Goal: Task Accomplishment & Management: Complete application form

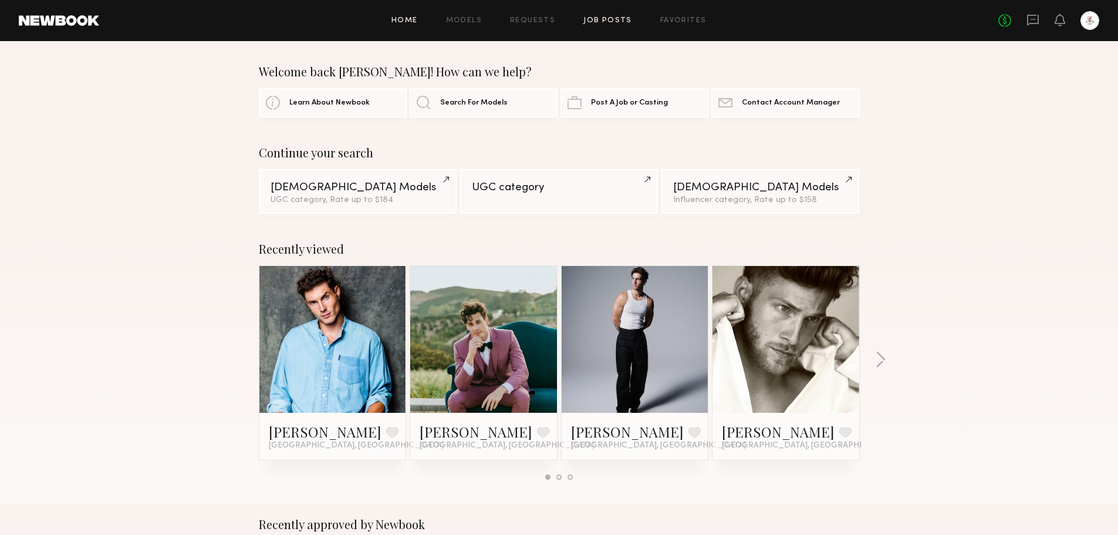
click at [619, 22] on link "Job Posts" at bounding box center [607, 21] width 49 height 8
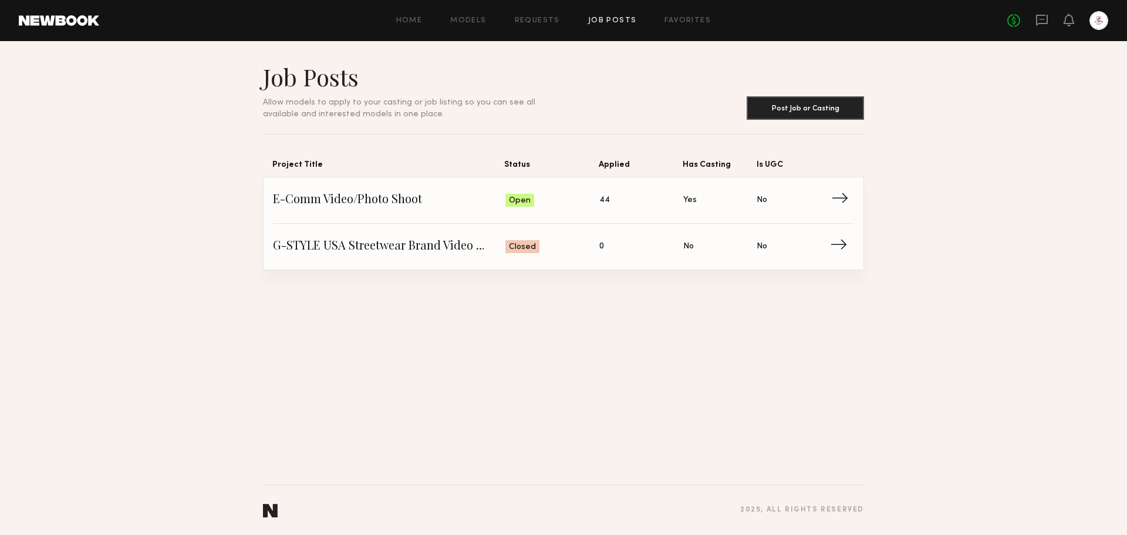
click at [755, 191] on span "Has Casting: Yes" at bounding box center [719, 200] width 73 height 18
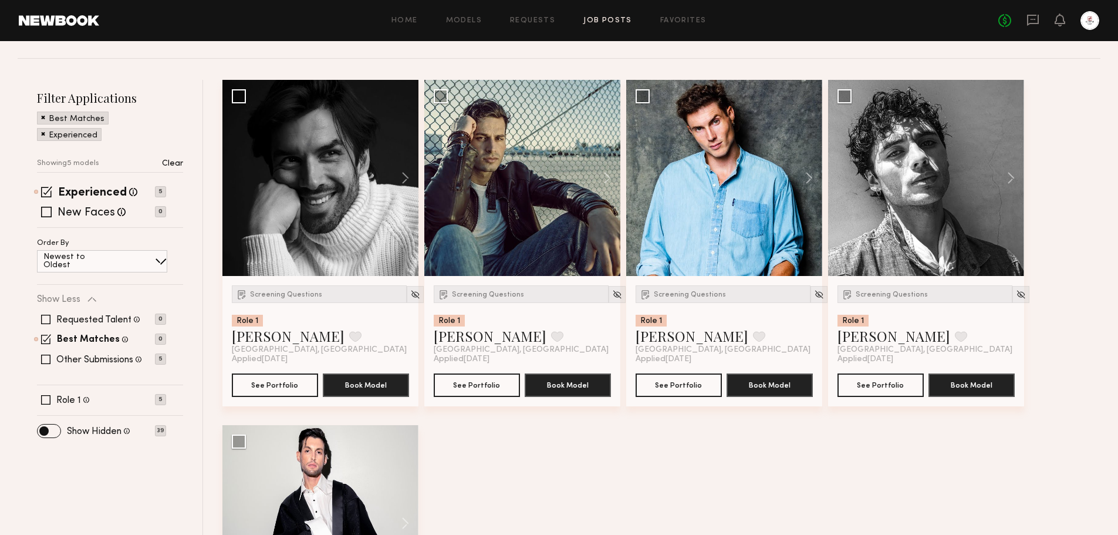
scroll to position [117, 0]
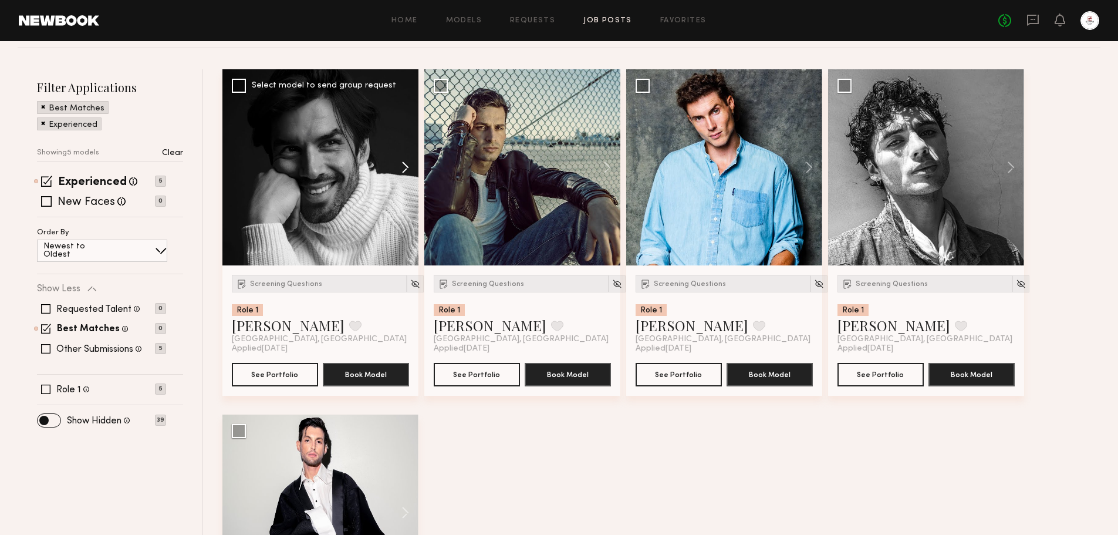
click at [404, 164] on button at bounding box center [400, 167] width 38 height 196
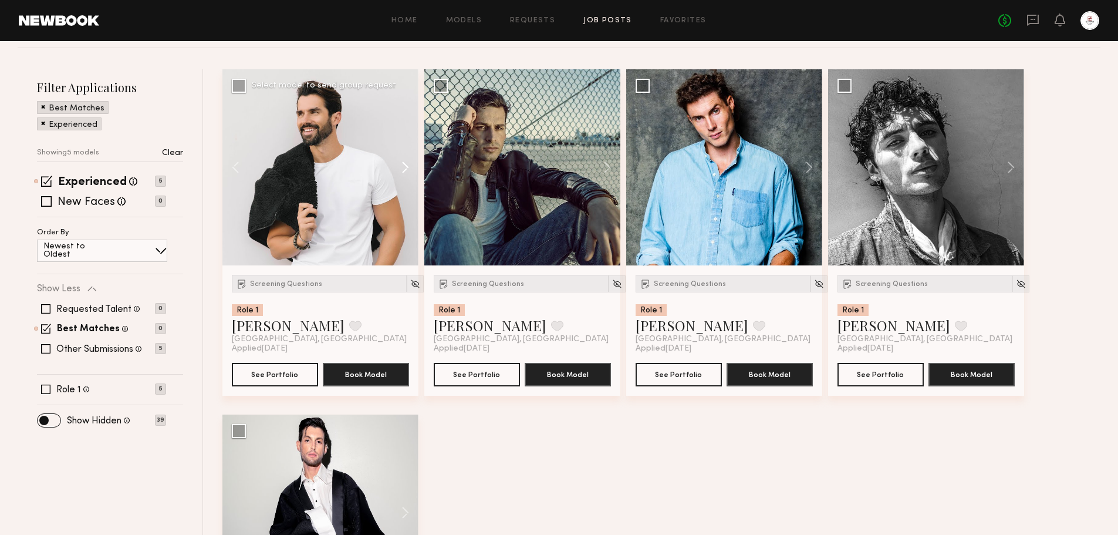
click at [404, 164] on button at bounding box center [400, 167] width 38 height 196
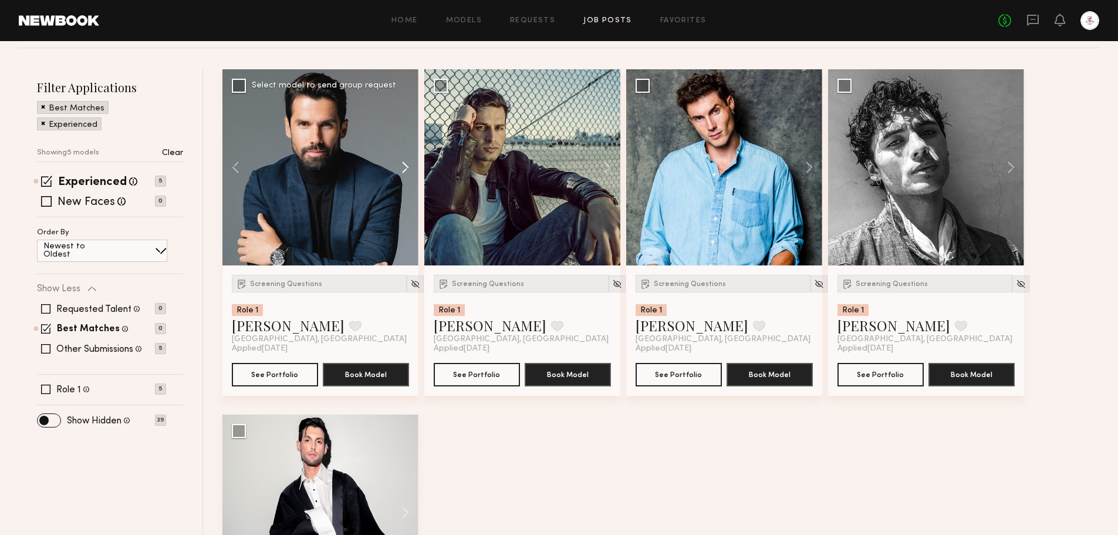
click at [404, 164] on button at bounding box center [400, 167] width 38 height 196
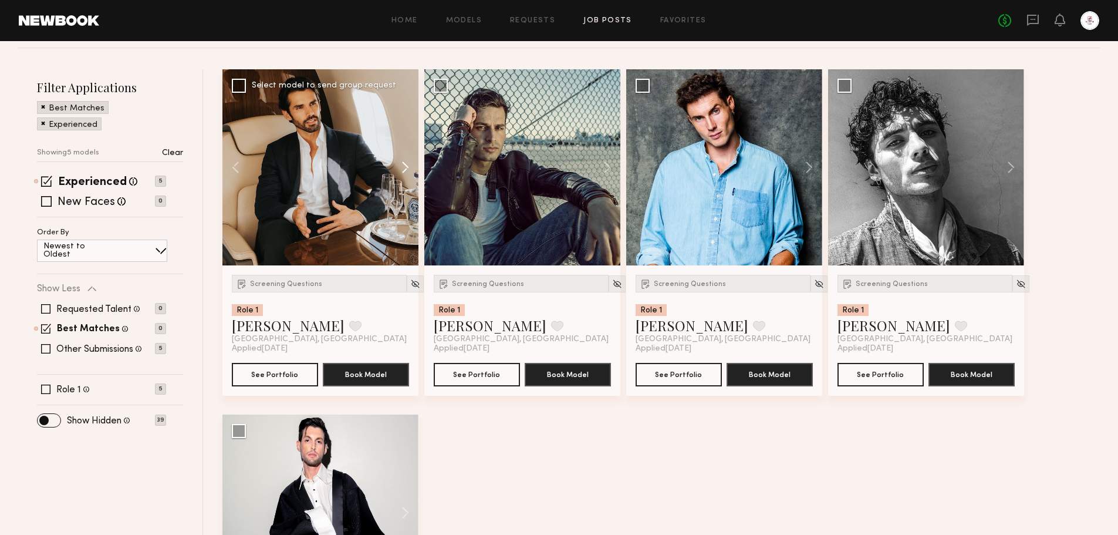
click at [404, 164] on button at bounding box center [400, 167] width 38 height 196
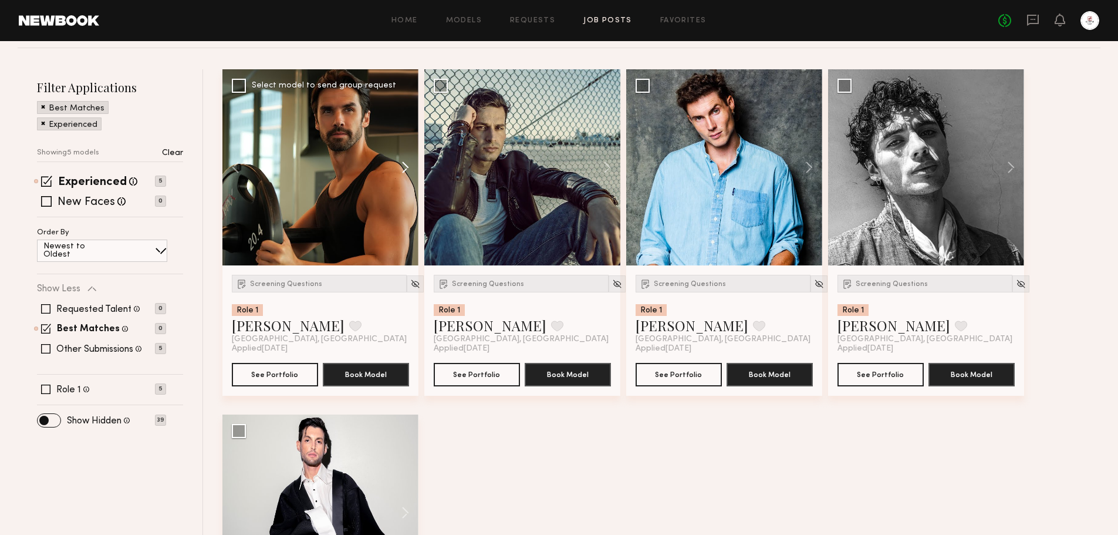
click at [404, 164] on button at bounding box center [400, 167] width 38 height 196
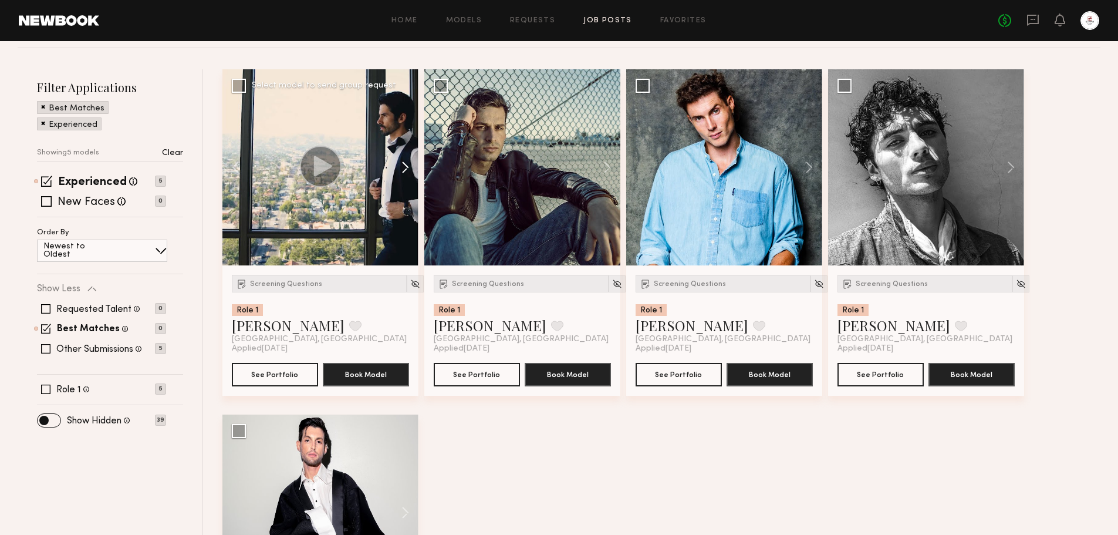
click at [404, 164] on button at bounding box center [400, 167] width 38 height 196
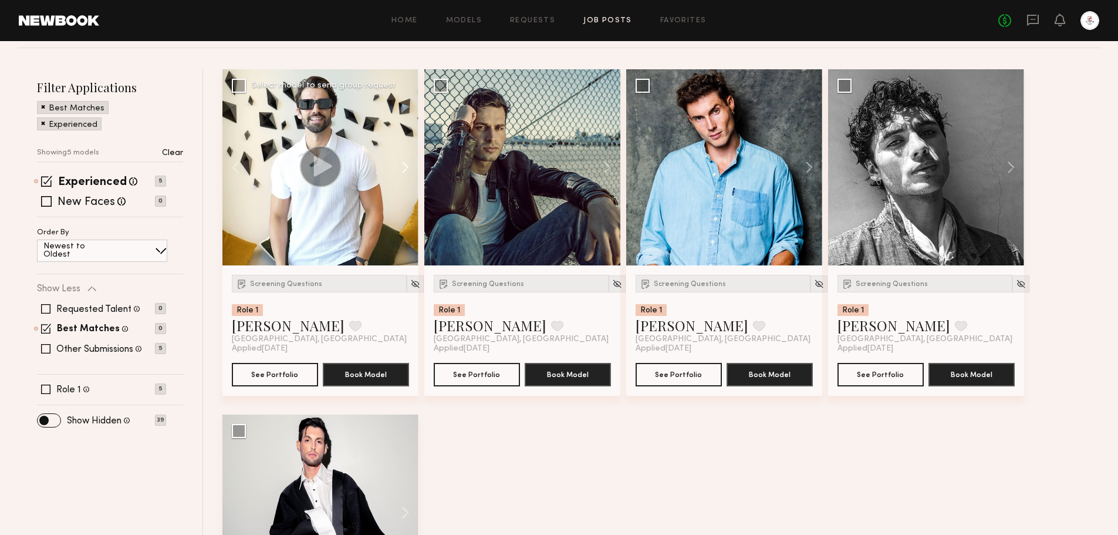
click at [404, 164] on button at bounding box center [400, 167] width 38 height 196
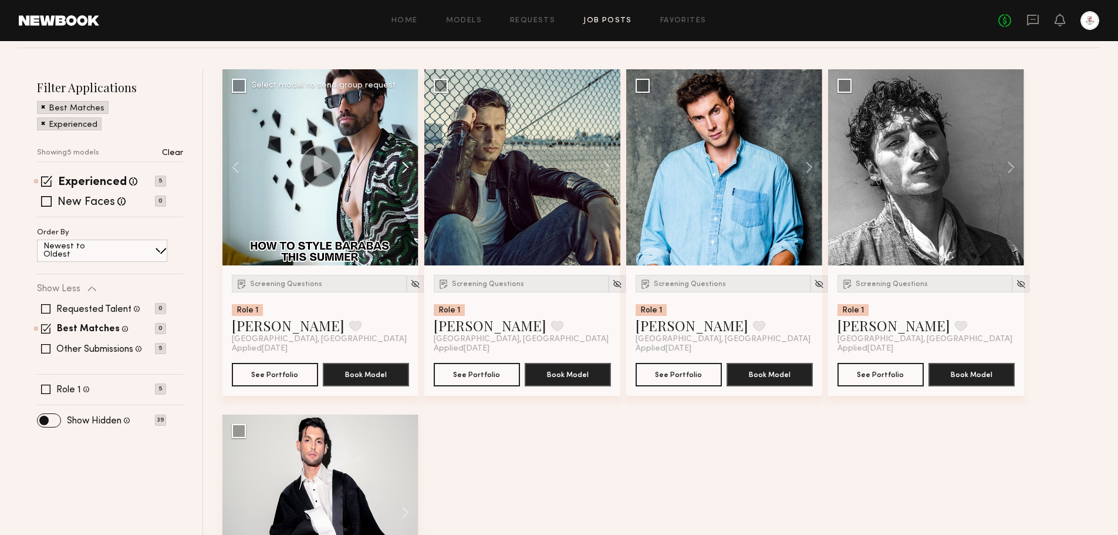
click at [404, 164] on button at bounding box center [400, 167] width 38 height 196
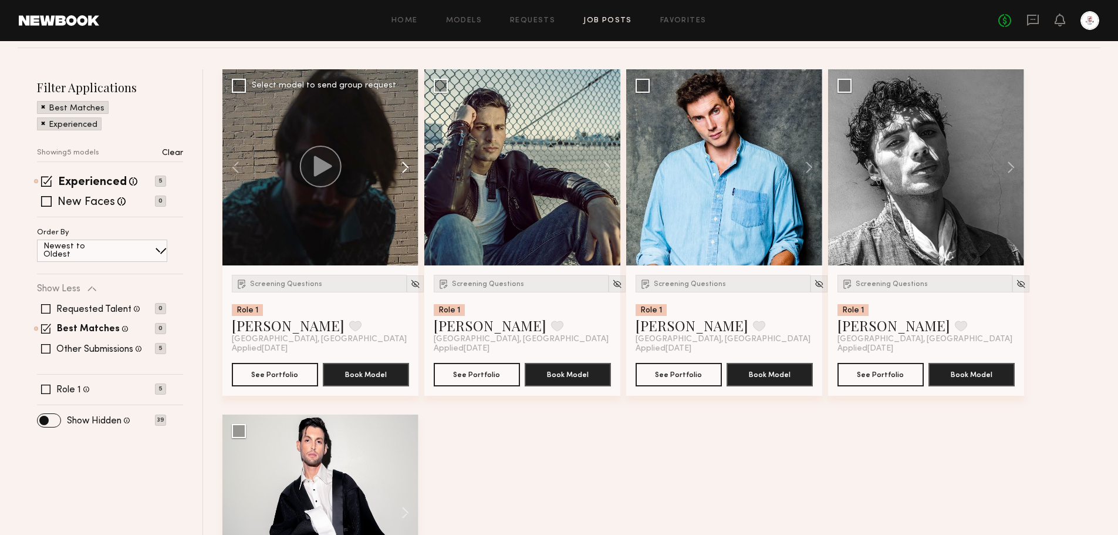
click at [404, 164] on button at bounding box center [400, 167] width 38 height 196
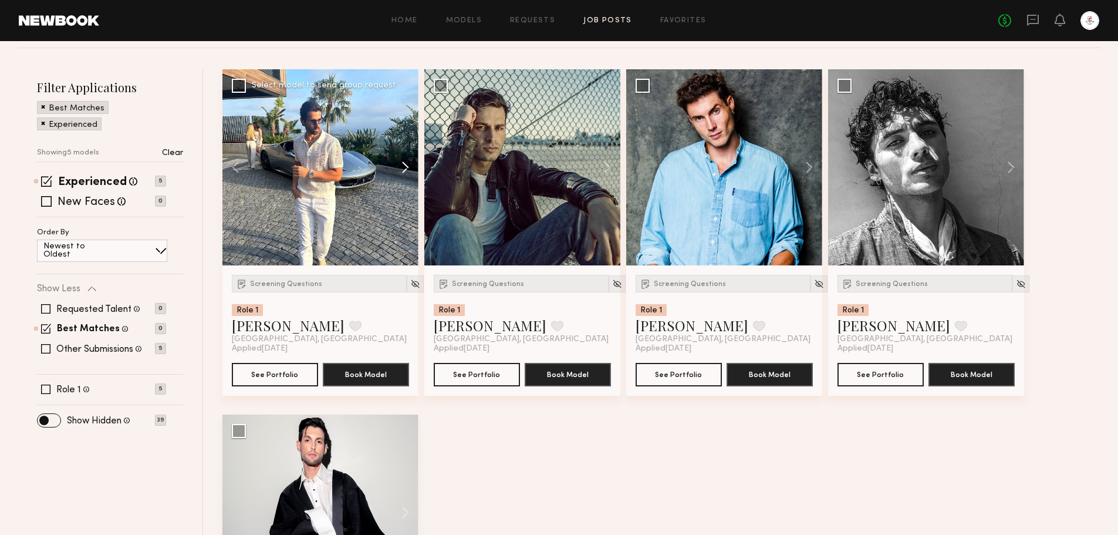
click at [404, 164] on button at bounding box center [400, 167] width 38 height 196
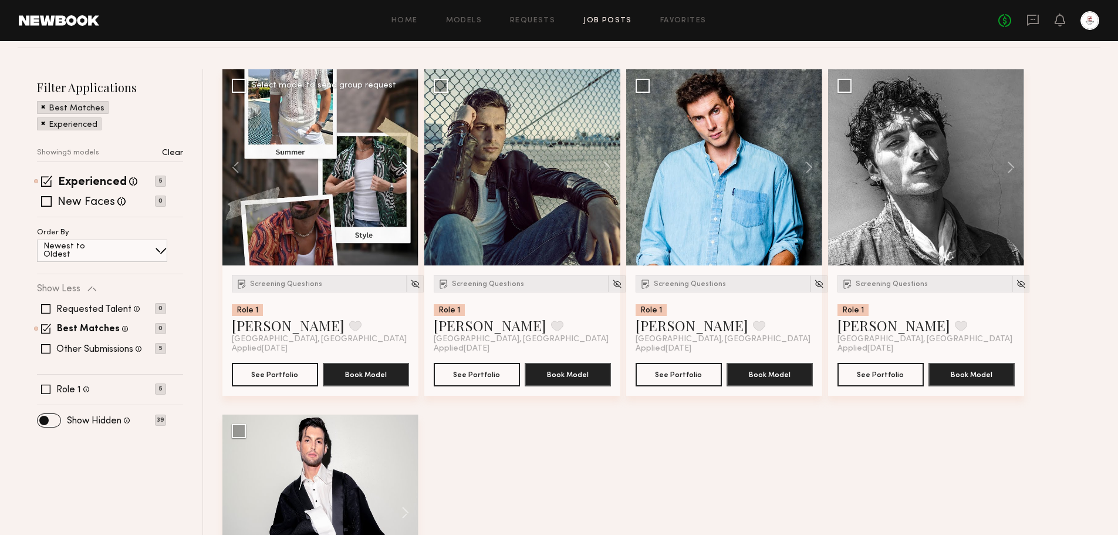
click at [404, 164] on button at bounding box center [400, 167] width 38 height 196
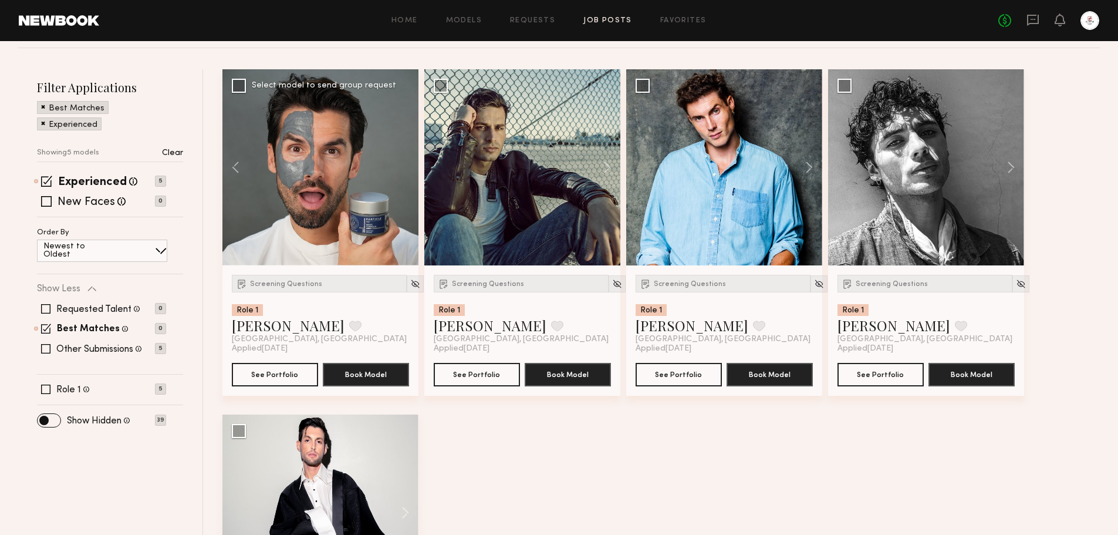
click at [404, 164] on div at bounding box center [320, 167] width 196 height 196
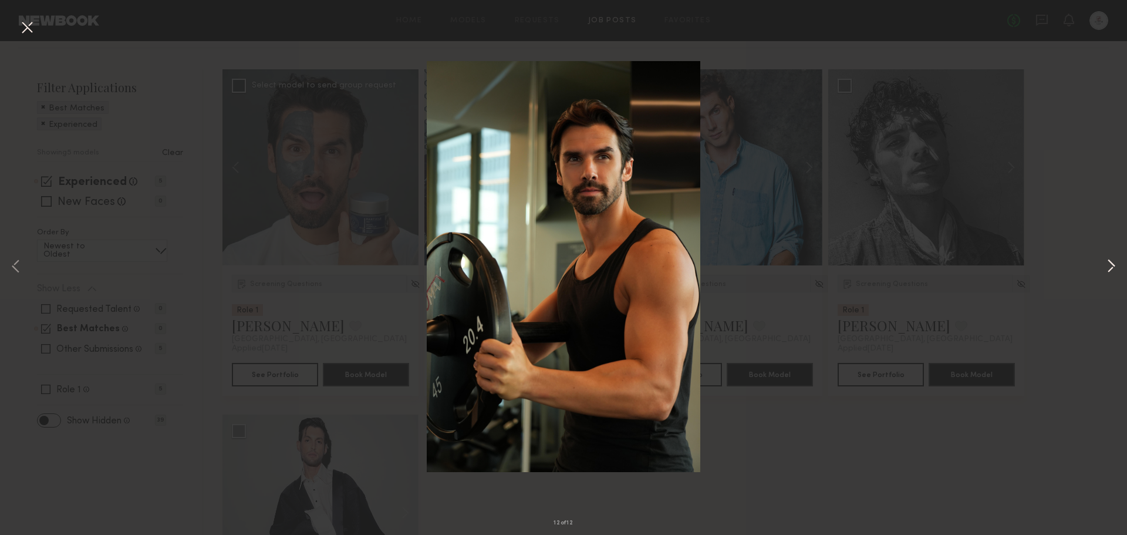
click at [1112, 263] on button at bounding box center [1111, 267] width 14 height 428
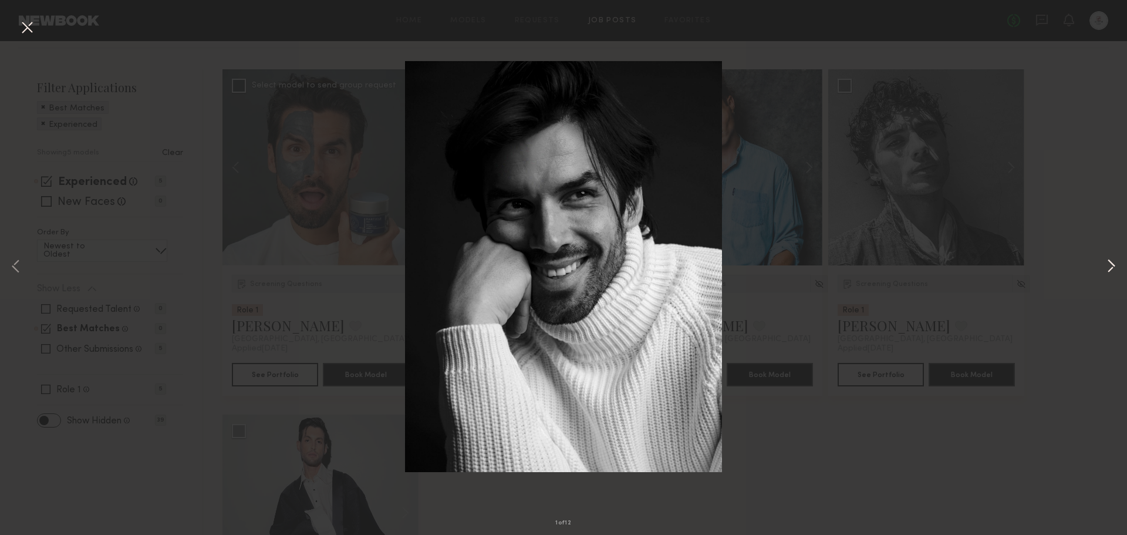
click at [1112, 263] on button at bounding box center [1111, 267] width 14 height 428
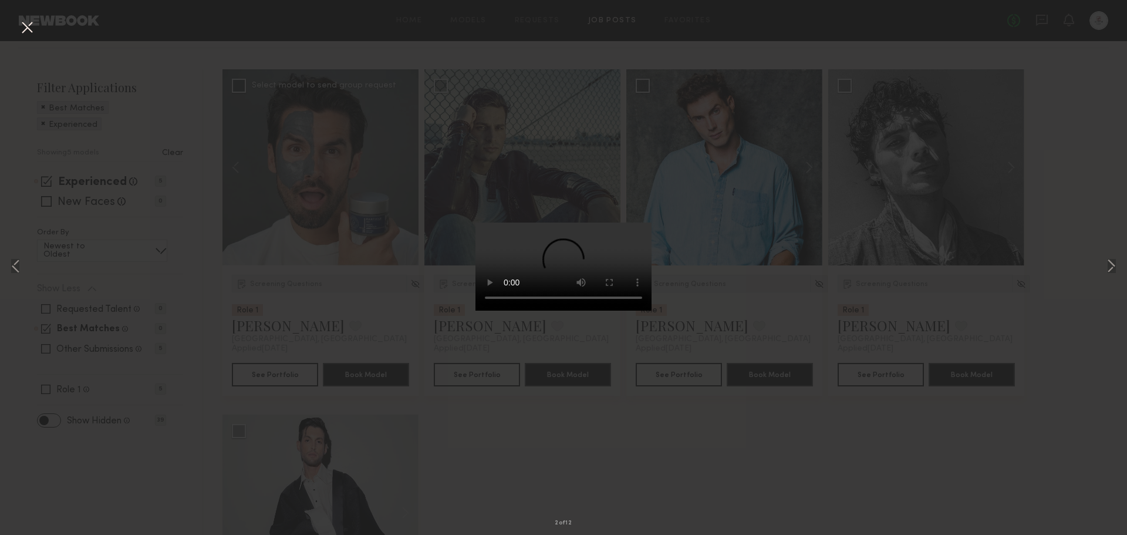
click at [1023, 411] on div "2 of 12" at bounding box center [563, 267] width 1127 height 535
drag, startPoint x: 36, startPoint y: 32, endPoint x: 24, endPoint y: 33, distance: 12.4
click at [36, 32] on div "2 of 12" at bounding box center [563, 267] width 1127 height 535
click at [23, 33] on button at bounding box center [27, 28] width 19 height 21
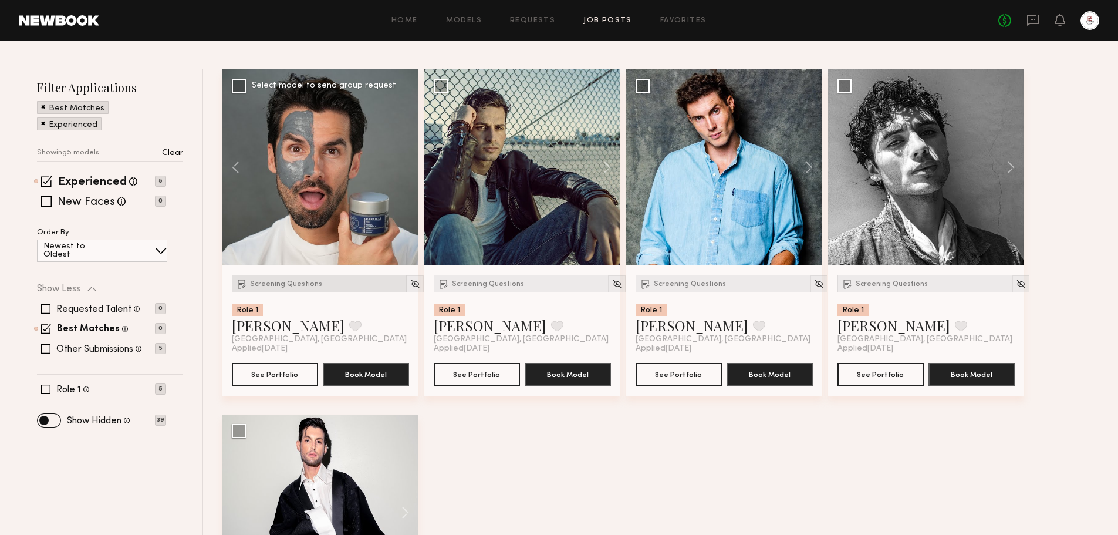
click at [289, 287] on span "Screening Questions" at bounding box center [286, 283] width 72 height 7
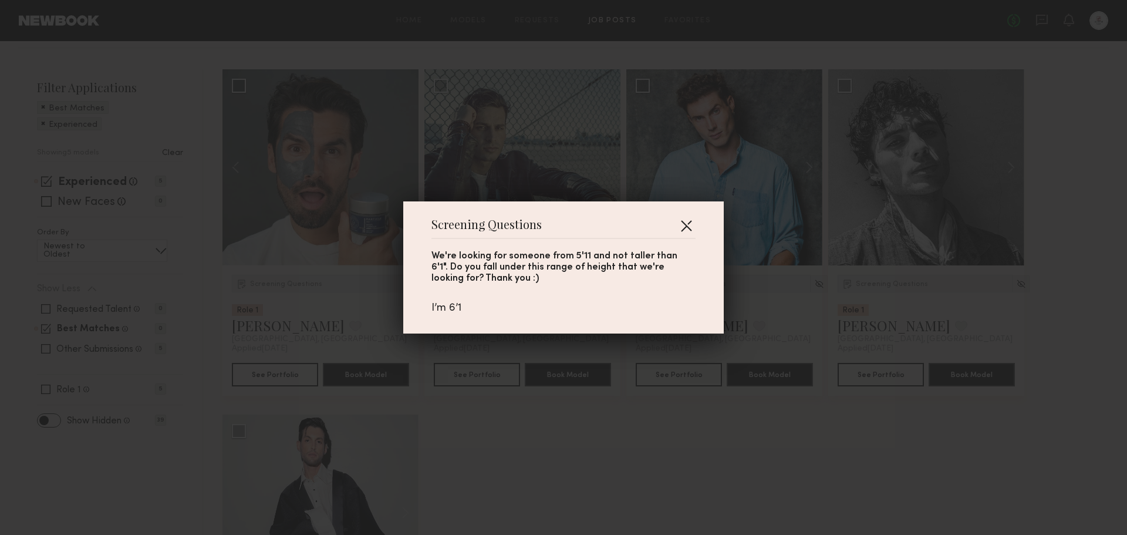
click at [685, 223] on button "button" at bounding box center [686, 225] width 19 height 19
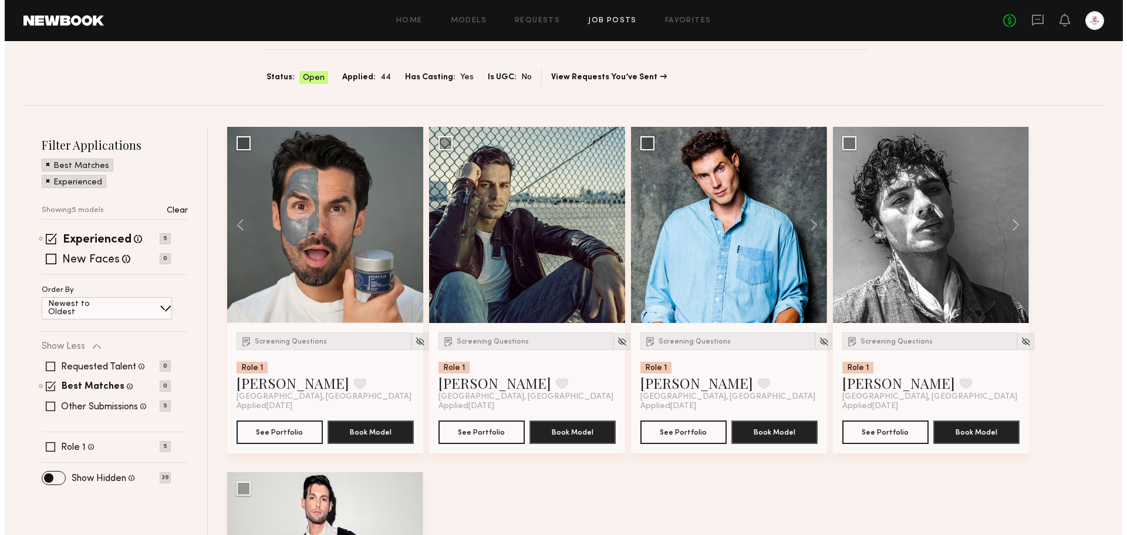
scroll to position [0, 0]
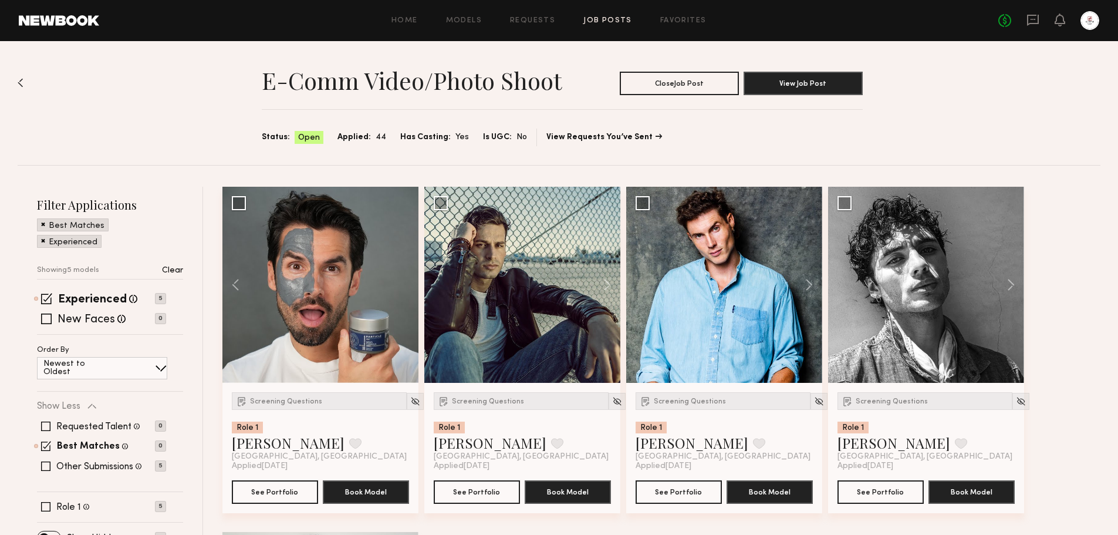
click at [1023, 19] on div "No fees up to $5,000" at bounding box center [1048, 20] width 101 height 19
click at [1029, 19] on icon at bounding box center [1032, 19] width 13 height 13
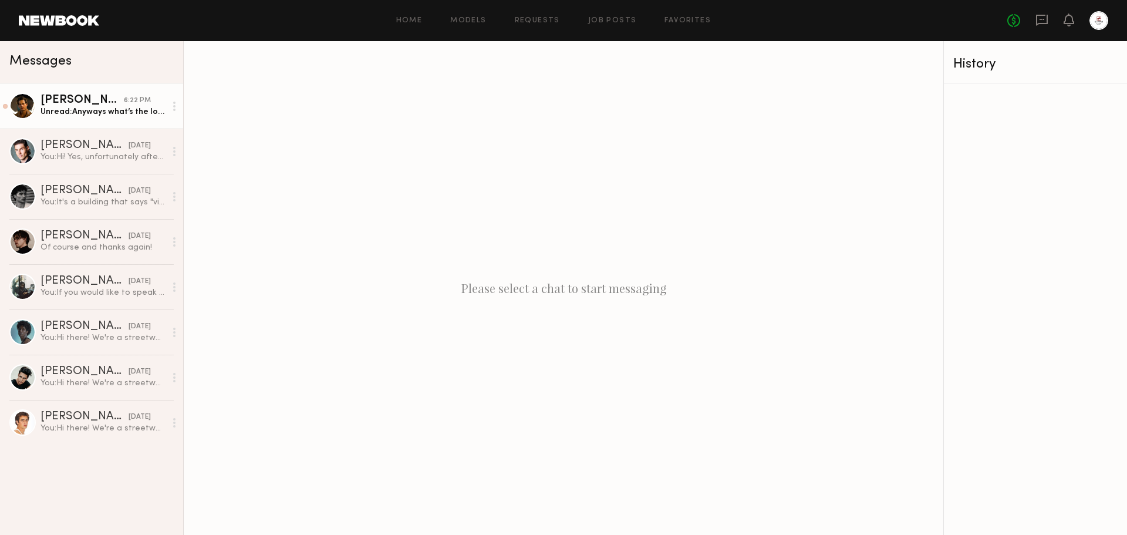
click at [83, 107] on div "Unread: Anyways what’s the location?" at bounding box center [102, 111] width 125 height 11
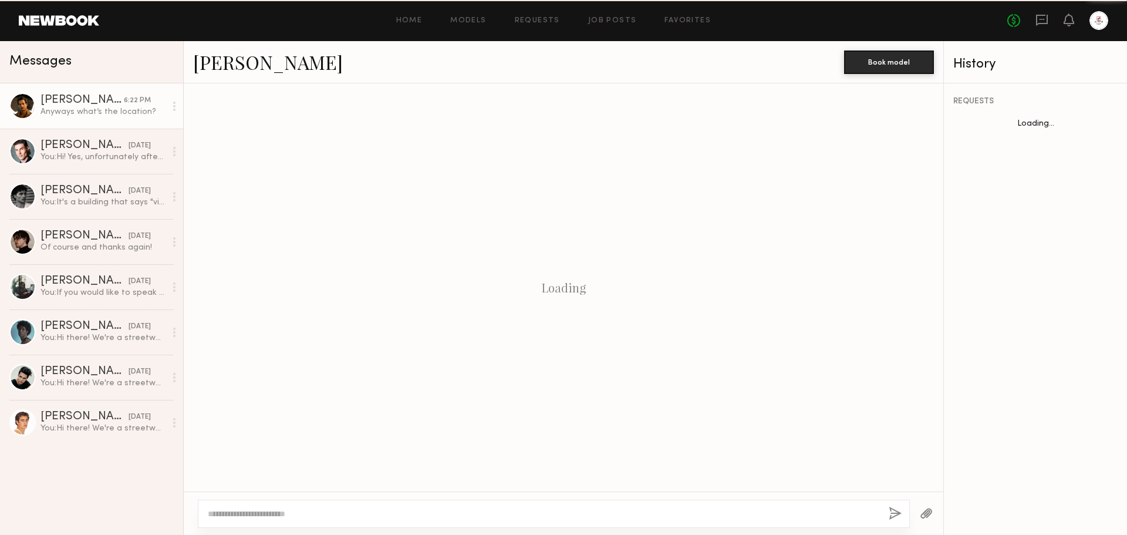
scroll to position [580, 0]
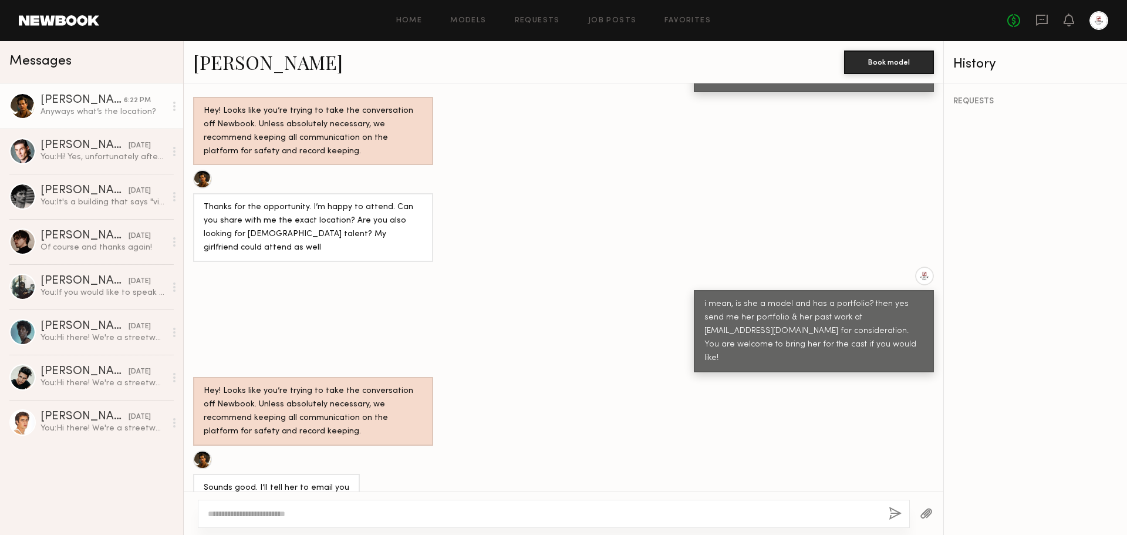
click at [364, 519] on textarea at bounding box center [543, 514] width 671 height 12
type textarea "*"
type textarea "**********"
click at [892, 510] on button "button" at bounding box center [894, 513] width 13 height 15
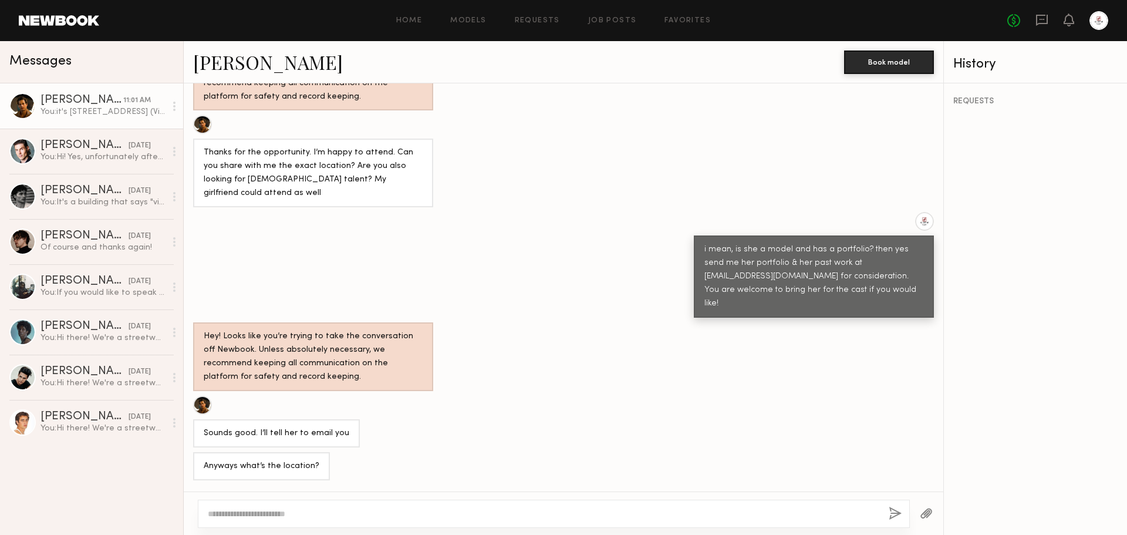
scroll to position [633, 0]
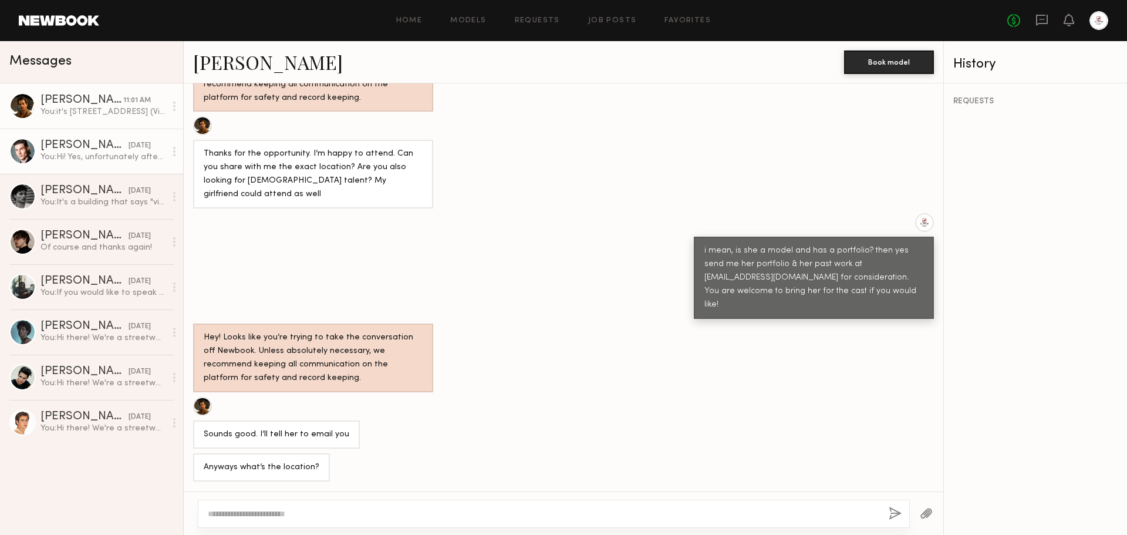
click at [123, 168] on link "[PERSON_NAME] [DATE] You: Hi! Yes, unfortunately after the casting call we will…" at bounding box center [91, 151] width 183 height 45
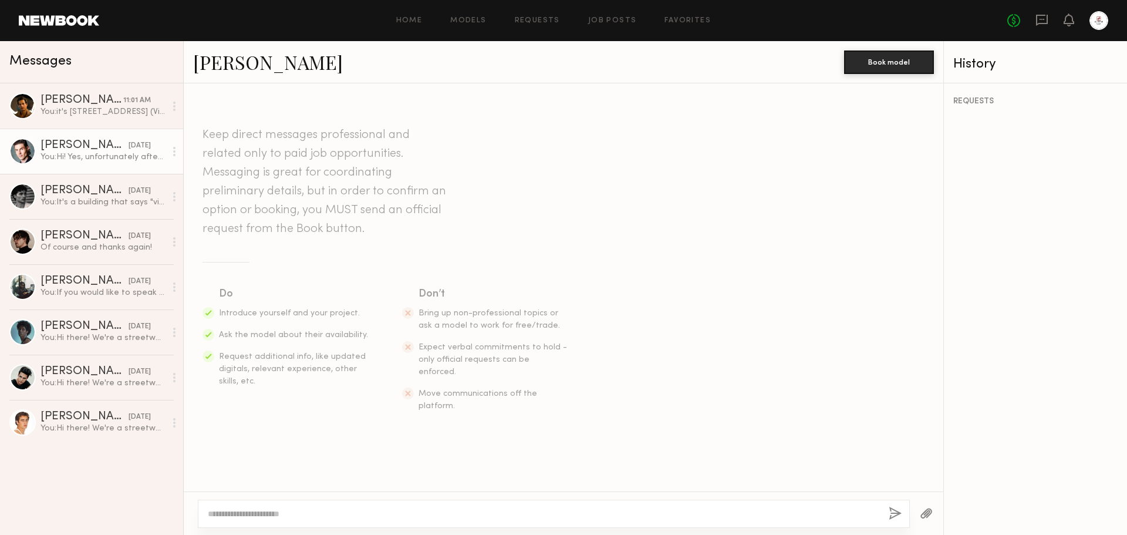
scroll to position [564, 0]
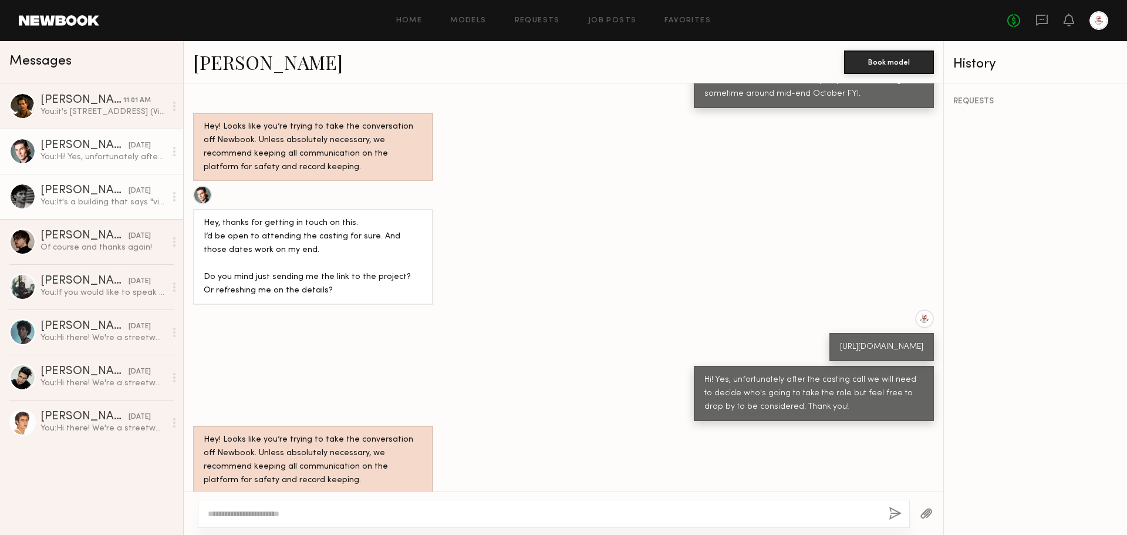
click at [56, 212] on link "[PERSON_NAME] [DATE] You: It's a building that says "victorious" and "g-style u…" at bounding box center [91, 196] width 183 height 45
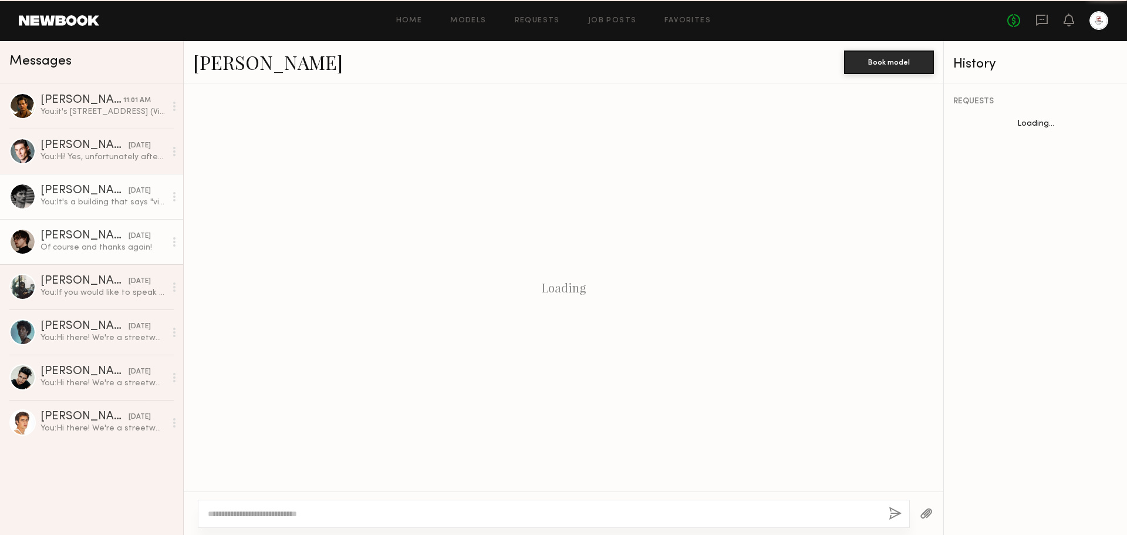
scroll to position [625, 0]
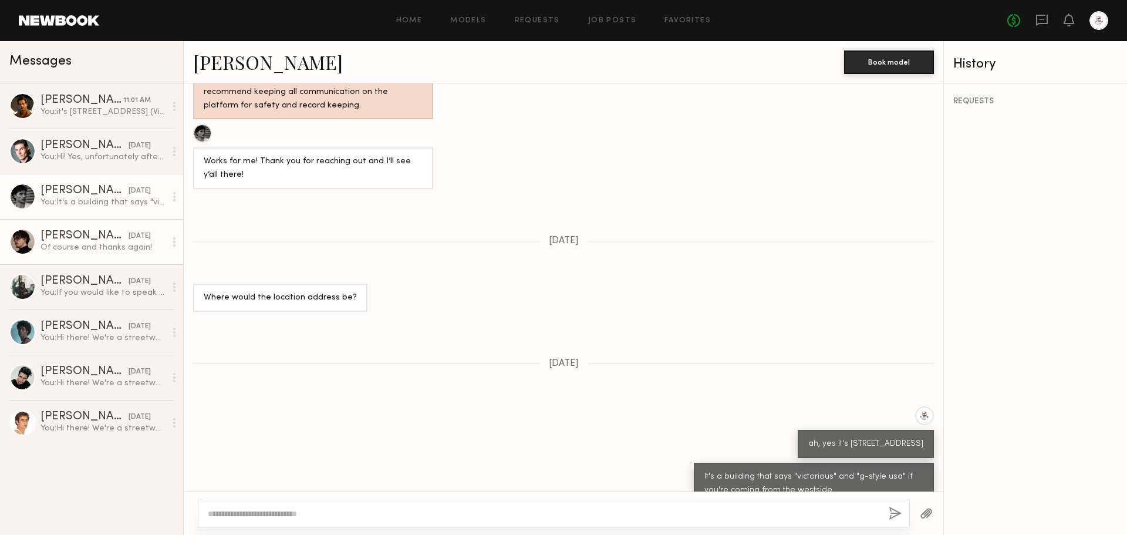
click at [97, 241] on div "[PERSON_NAME]" at bounding box center [84, 236] width 88 height 12
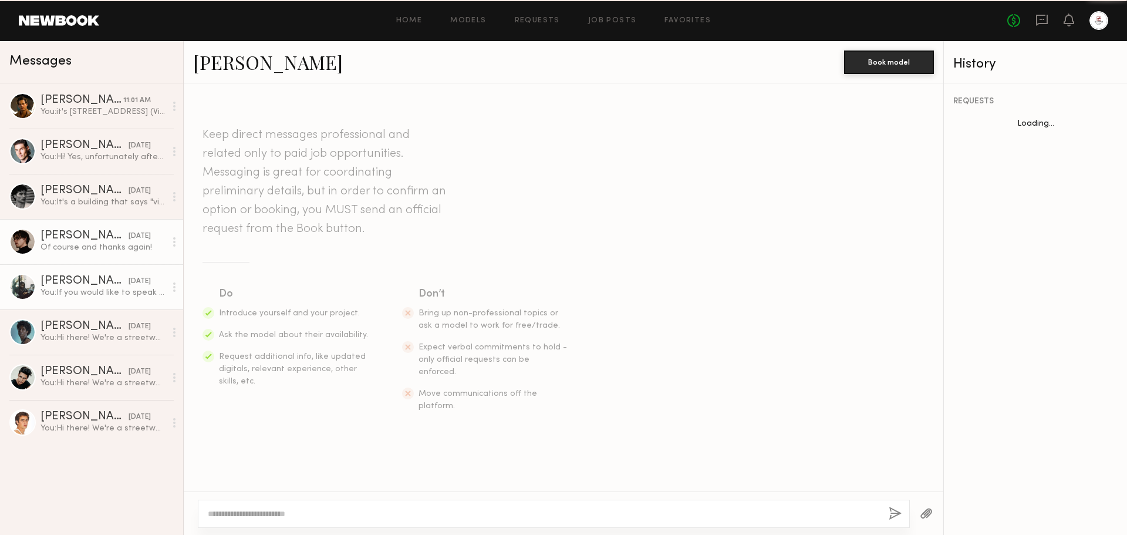
scroll to position [437, 0]
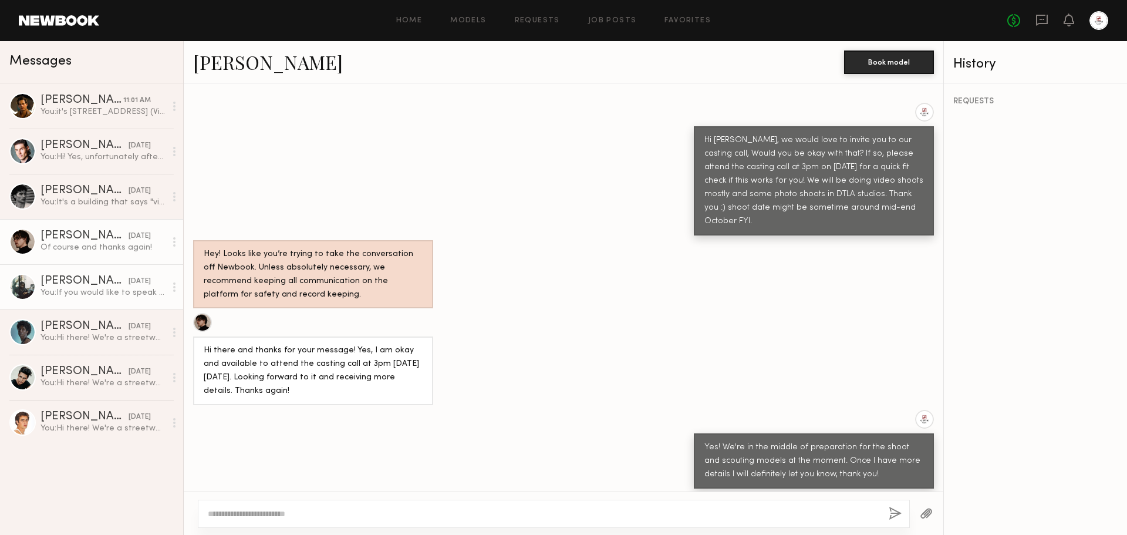
click at [99, 289] on div "You: If you would like to speak to us here, it is also fine! We will be able to…" at bounding box center [102, 292] width 125 height 11
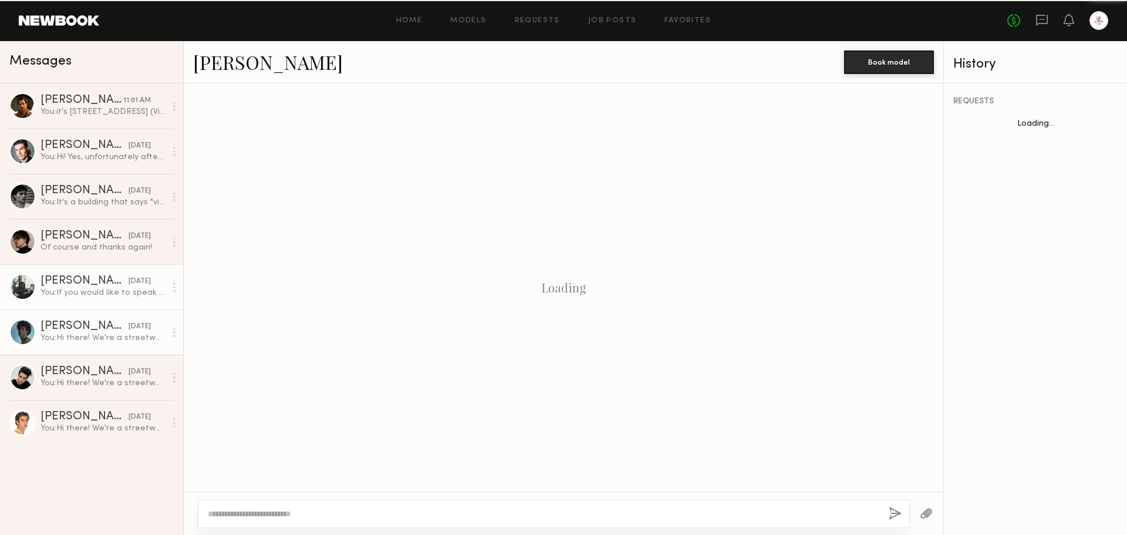
scroll to position [572, 0]
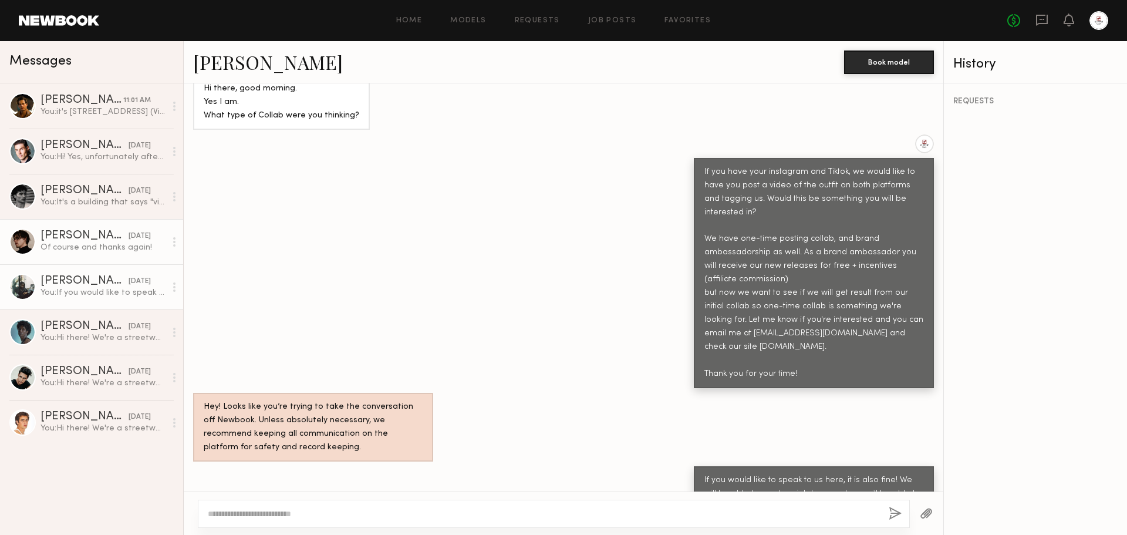
click at [96, 242] on div "[PERSON_NAME]" at bounding box center [84, 236] width 88 height 12
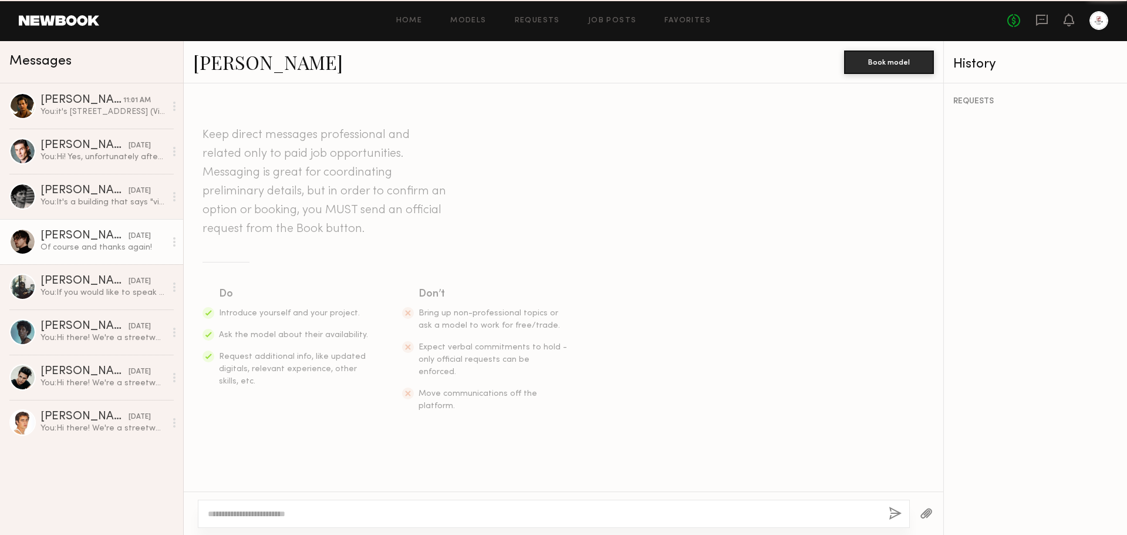
scroll to position [437, 0]
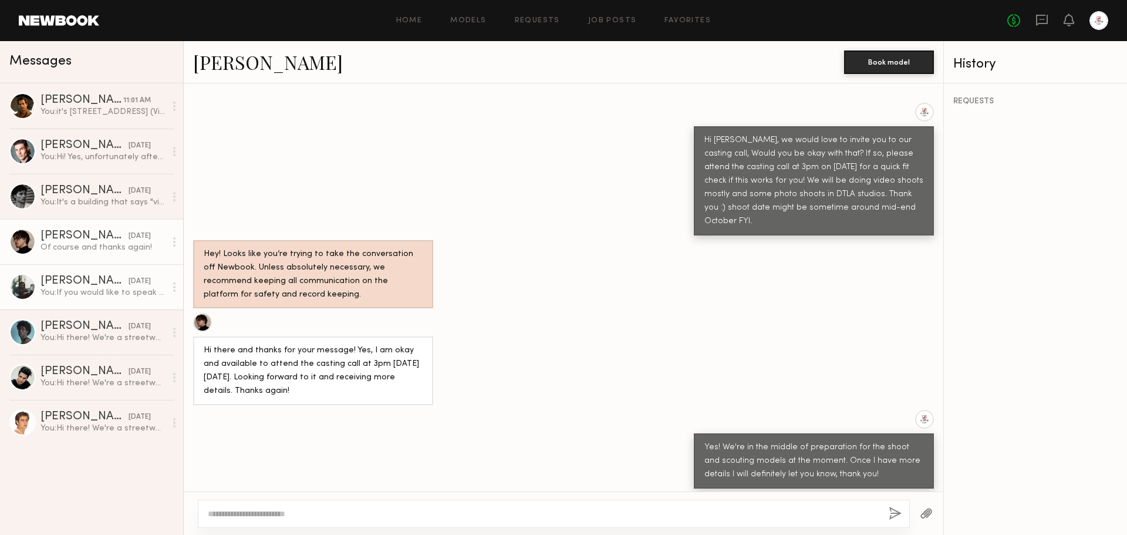
click at [96, 275] on div "[PERSON_NAME]" at bounding box center [84, 281] width 88 height 12
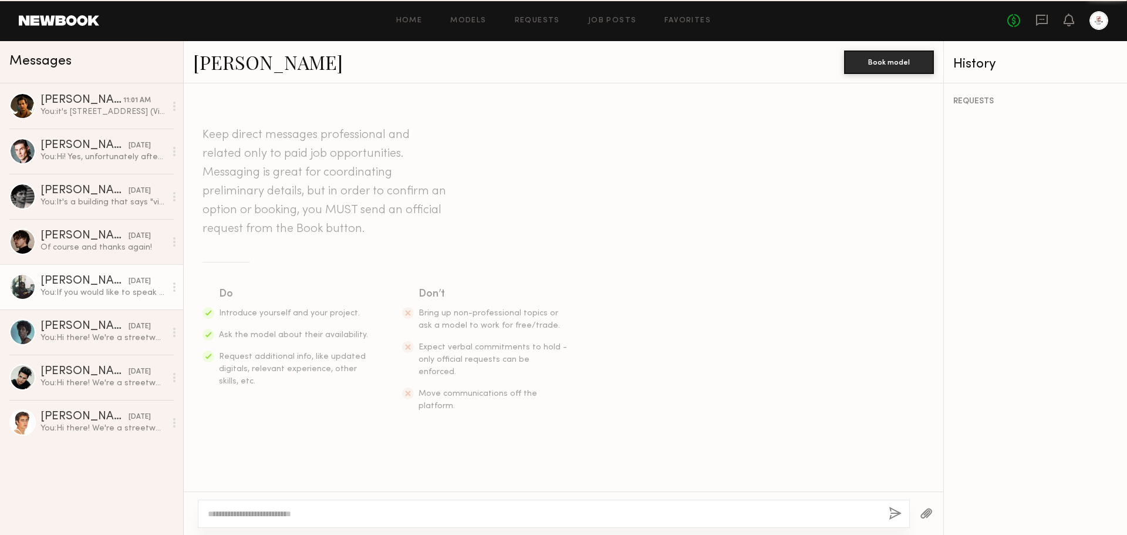
scroll to position [572, 0]
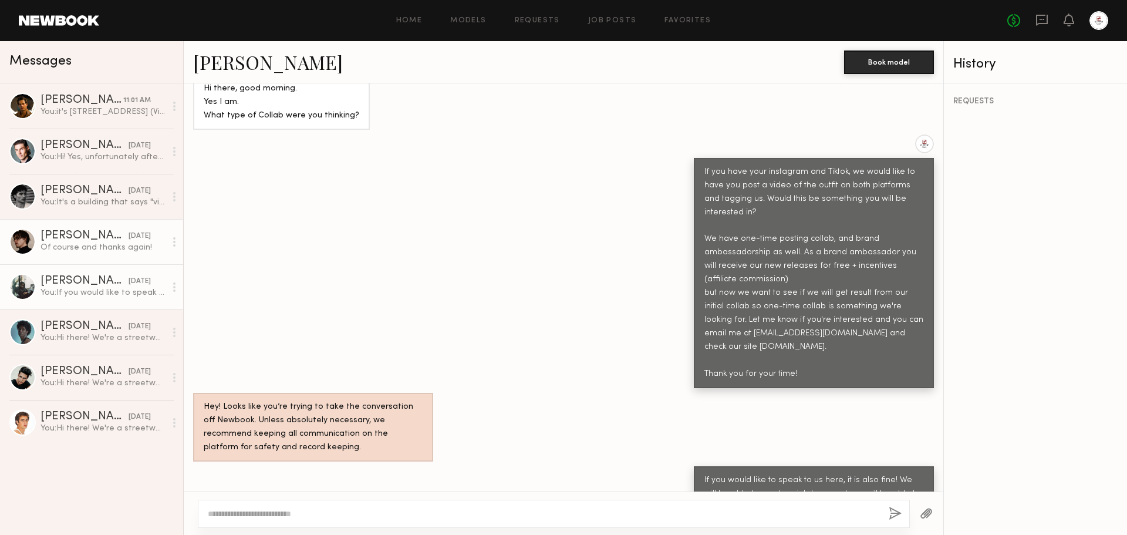
click at [103, 245] on div "Of course and thanks again!" at bounding box center [102, 247] width 125 height 11
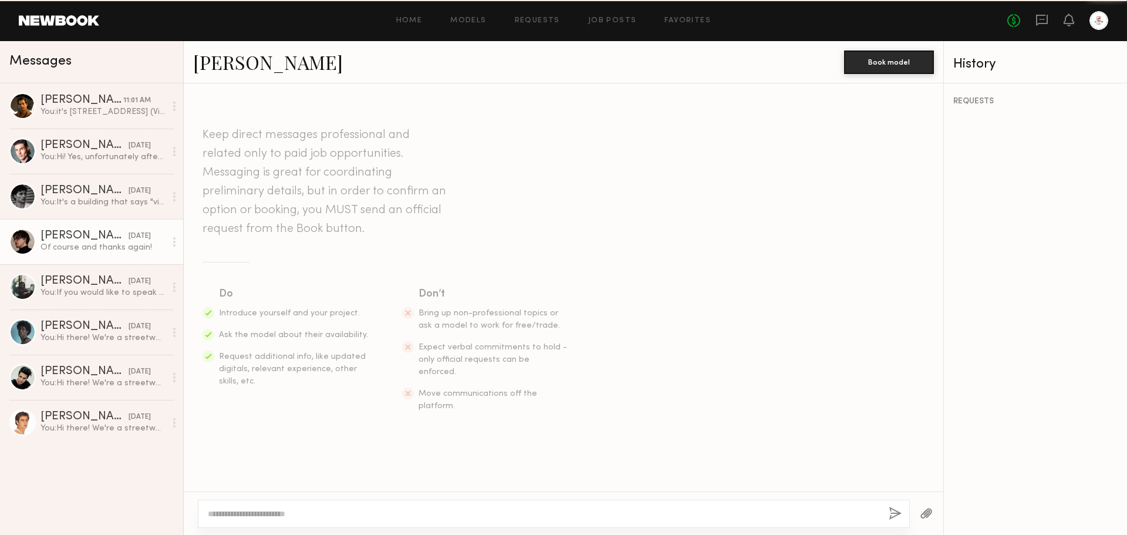
scroll to position [437, 0]
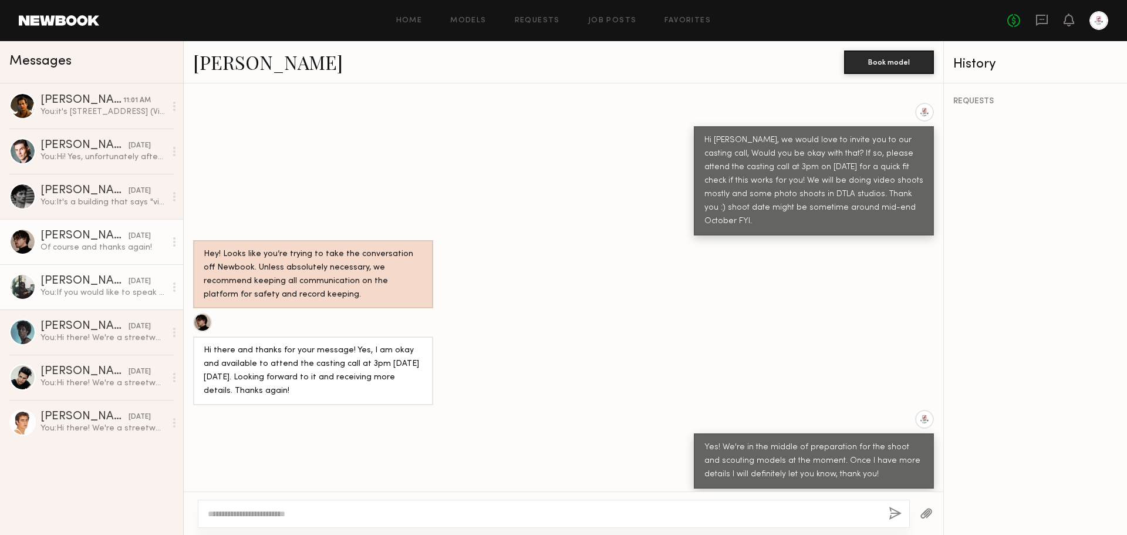
click at [174, 288] on icon at bounding box center [174, 286] width 2 height 9
click at [119, 290] on div "You: If you would like to speak to us here, it is also fine! We will be able to…" at bounding box center [102, 292] width 125 height 11
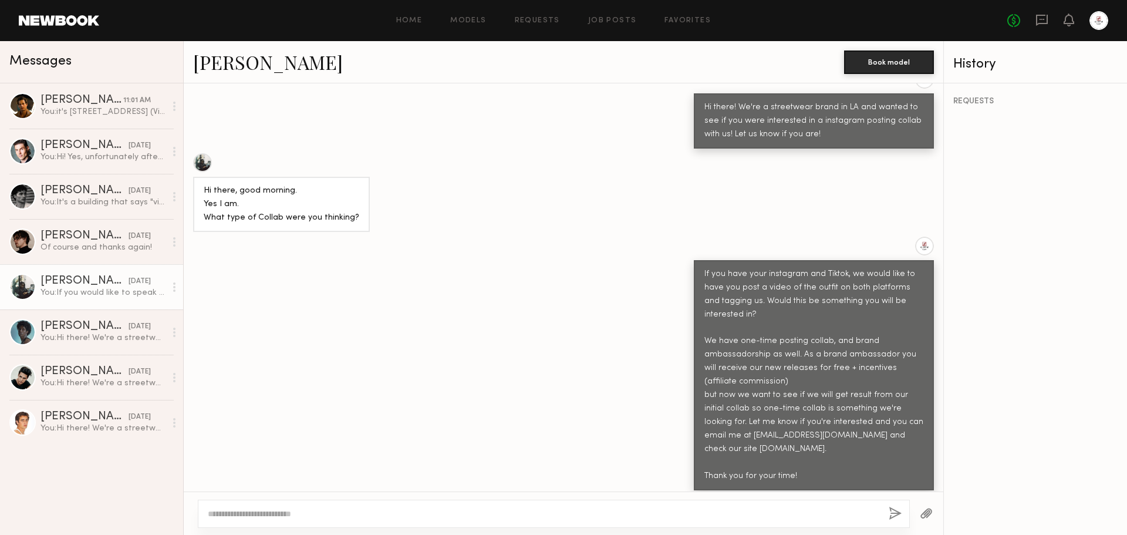
scroll to position [572, 0]
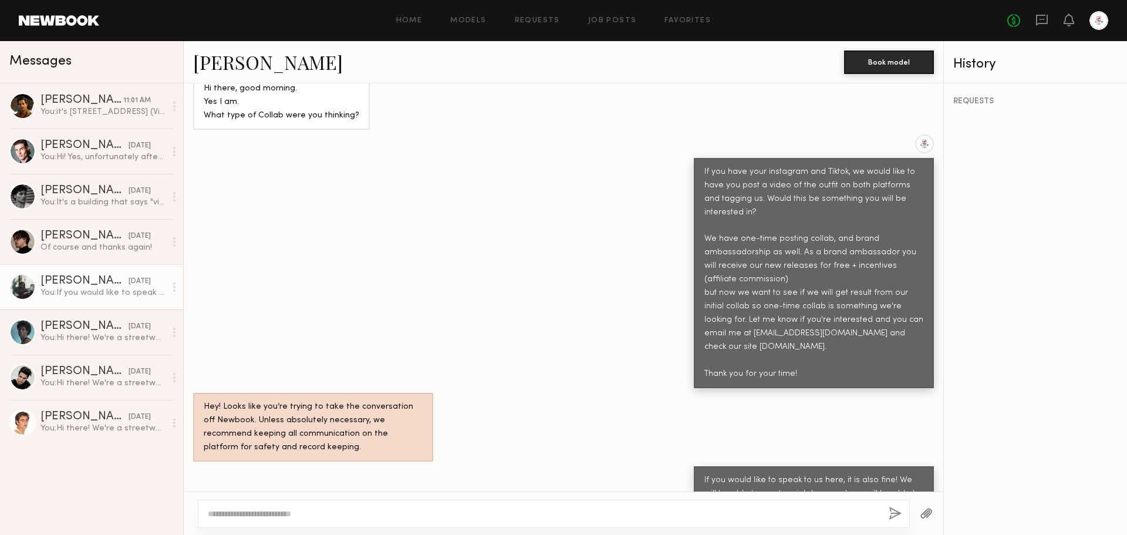
click at [972, 97] on div "REQUESTS" at bounding box center [1035, 308] width 183 height 451
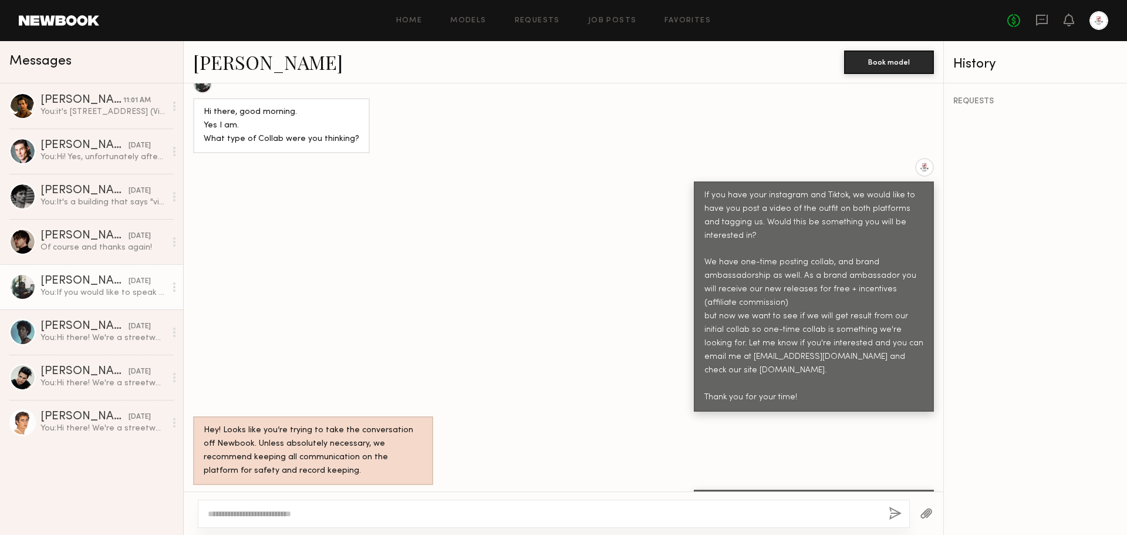
click at [177, 280] on div at bounding box center [174, 286] width 18 height 23
click at [177, 336] on div at bounding box center [174, 331] width 18 height 23
click at [106, 243] on div "Of course and thanks again!" at bounding box center [102, 247] width 125 height 11
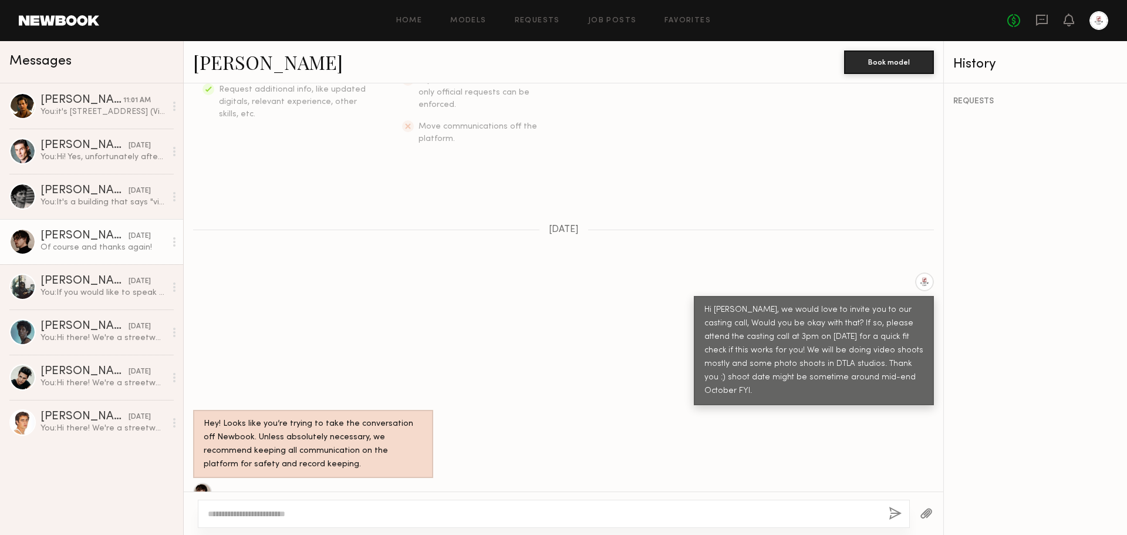
scroll to position [261, 0]
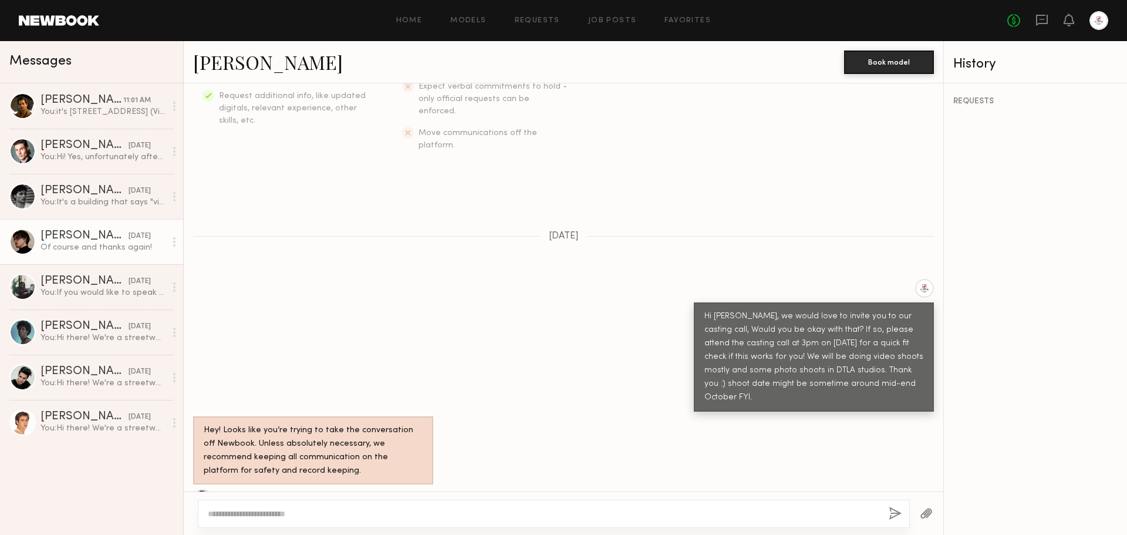
click at [710, 437] on div "Hey! Looks like you’re trying to take the conversation off Newbook. Unless abso…" at bounding box center [563, 450] width 759 height 69
click at [411, 22] on link "Home" at bounding box center [409, 21] width 26 height 8
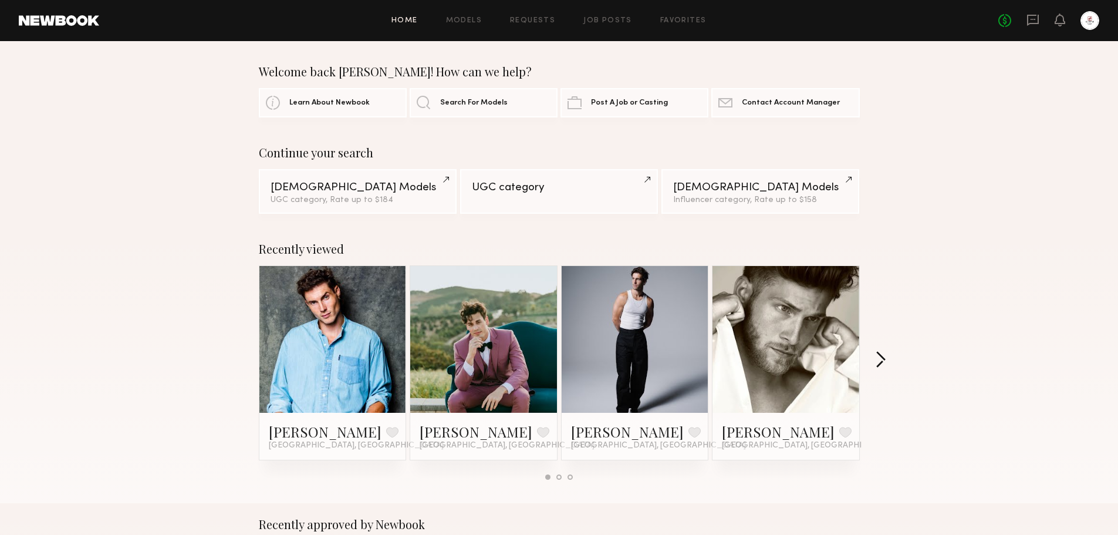
click at [877, 361] on button "button" at bounding box center [880, 360] width 11 height 19
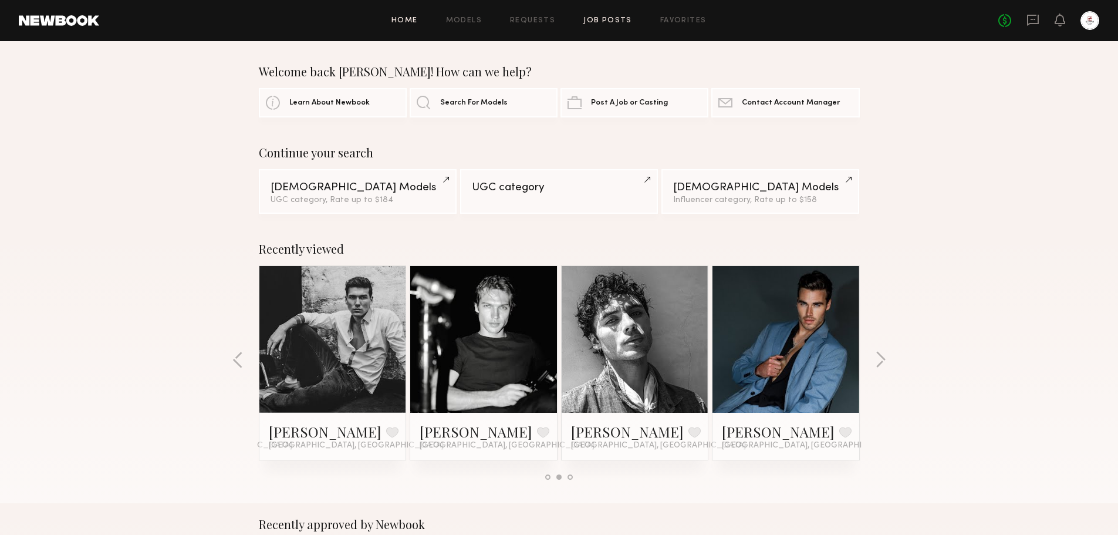
click at [599, 18] on link "Job Posts" at bounding box center [607, 21] width 49 height 8
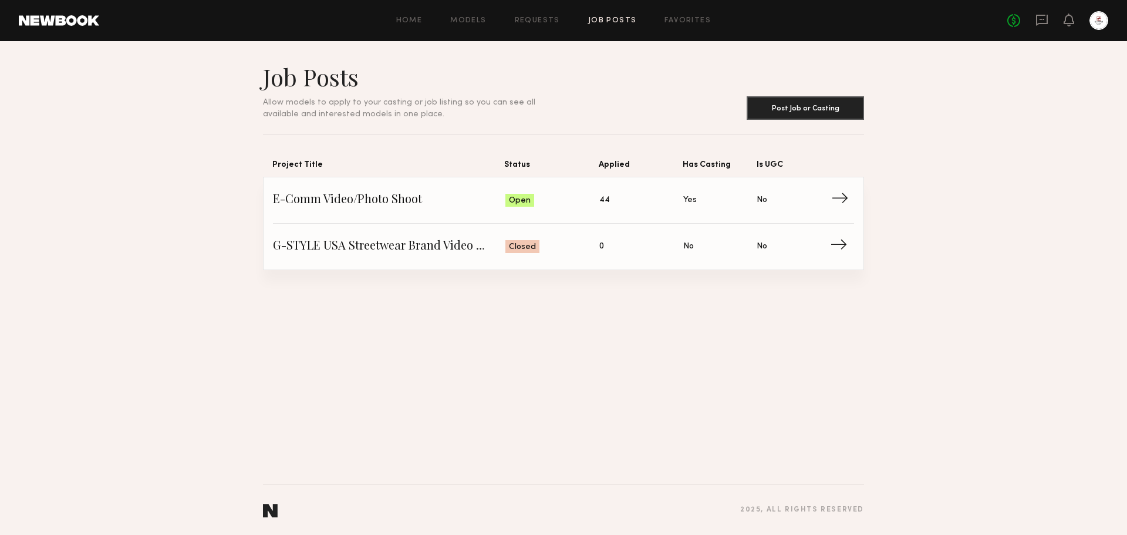
click at [837, 204] on span "→" at bounding box center [843, 200] width 24 height 18
